Goal: Information Seeking & Learning: Learn about a topic

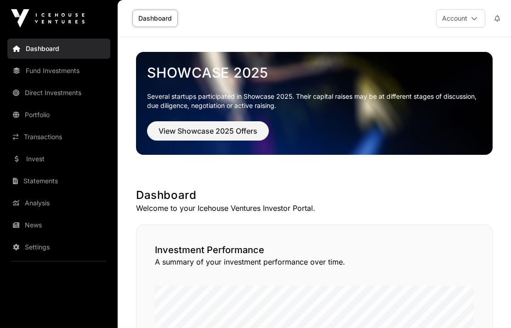
click at [52, 71] on link "Fund Investments" at bounding box center [58, 71] width 103 height 20
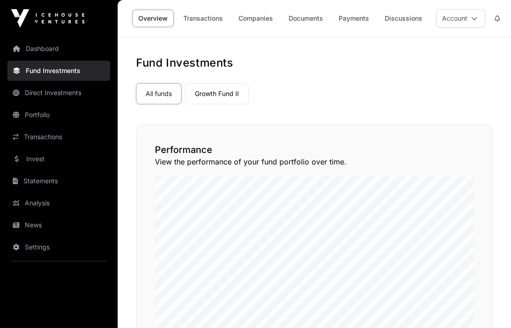
scroll to position [15, 0]
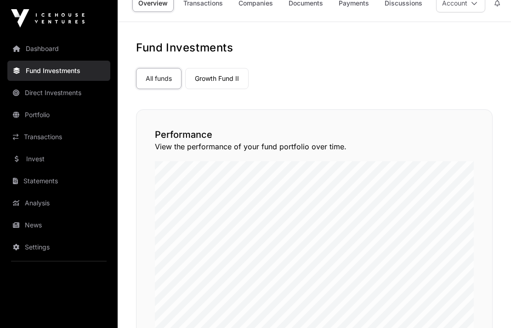
click at [43, 92] on link "Direct Investments" at bounding box center [58, 93] width 103 height 20
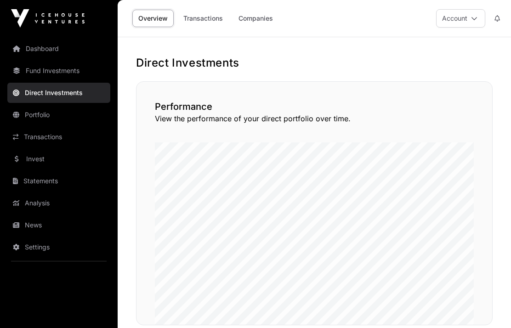
click at [36, 193] on link "Analysis" at bounding box center [58, 203] width 103 height 20
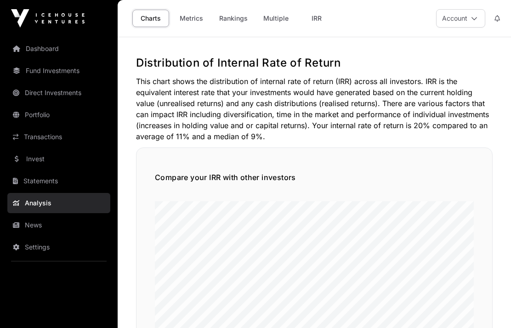
click at [40, 61] on link "Fund Investments" at bounding box center [58, 71] width 103 height 20
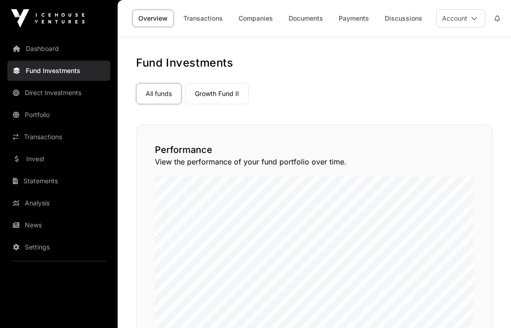
click at [30, 57] on link "Dashboard" at bounding box center [58, 49] width 103 height 20
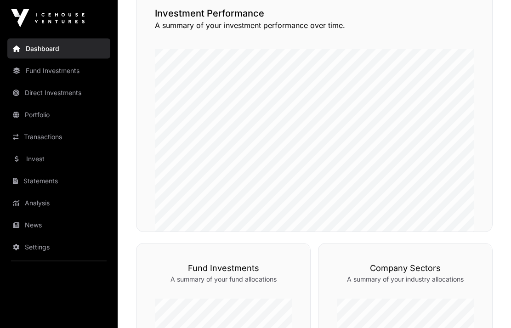
scroll to position [236, 0]
click at [61, 70] on link "Fund Investments" at bounding box center [58, 71] width 103 height 20
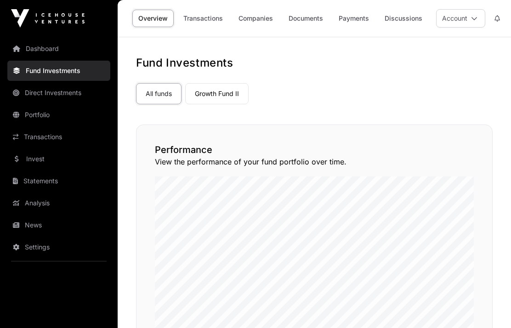
click at [42, 139] on link "Transactions" at bounding box center [58, 137] width 103 height 20
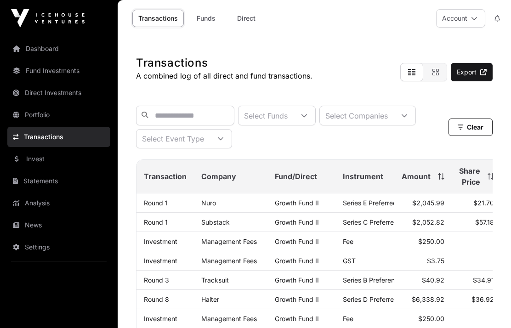
click at [444, 179] on icon at bounding box center [441, 176] width 6 height 6
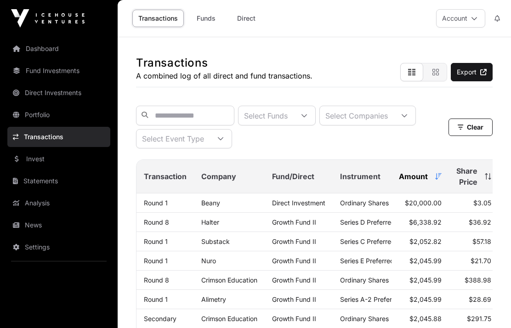
click at [219, 245] on link "Substack" at bounding box center [215, 241] width 28 height 8
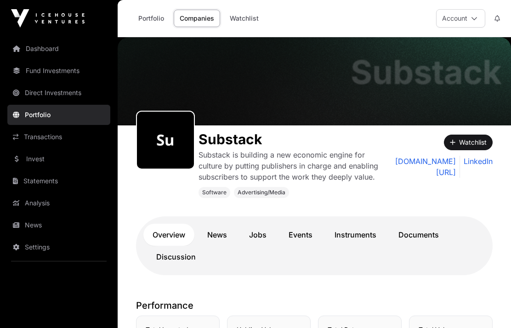
click at [34, 95] on link "Direct Investments" at bounding box center [58, 93] width 103 height 20
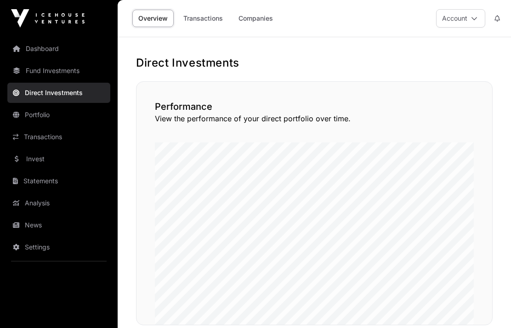
click at [38, 135] on link "Transactions" at bounding box center [58, 137] width 103 height 20
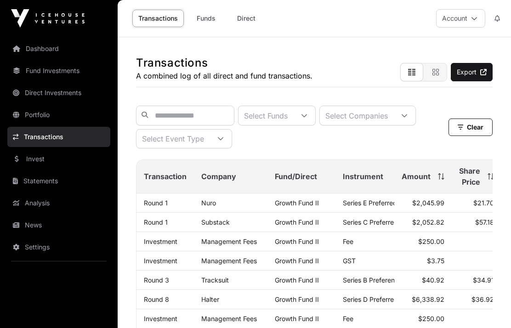
click at [44, 139] on link "Transactions" at bounding box center [58, 137] width 103 height 20
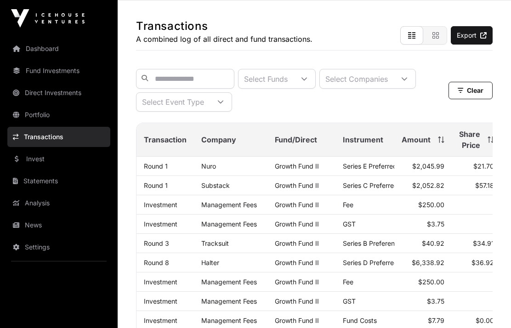
scroll to position [46, 0]
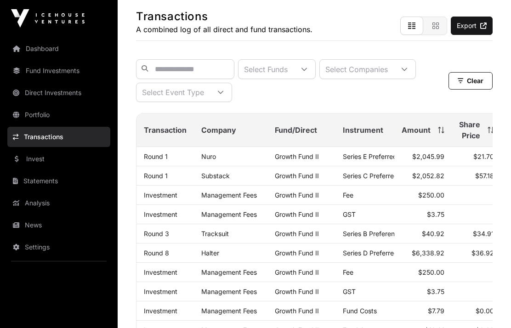
click at [440, 135] on div "Amount" at bounding box center [422, 129] width 43 height 11
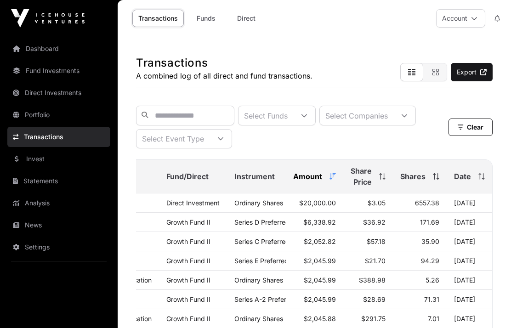
scroll to position [0, 115]
click at [36, 206] on link "Analysis" at bounding box center [58, 203] width 103 height 20
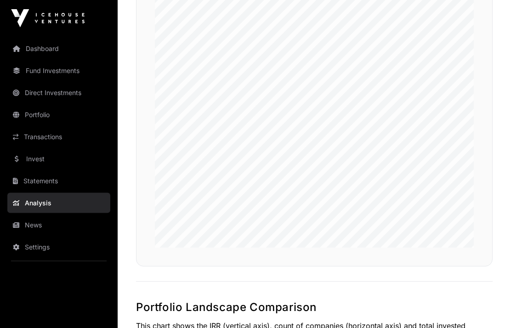
scroll to position [289, 0]
